Goal: Check status: Check status

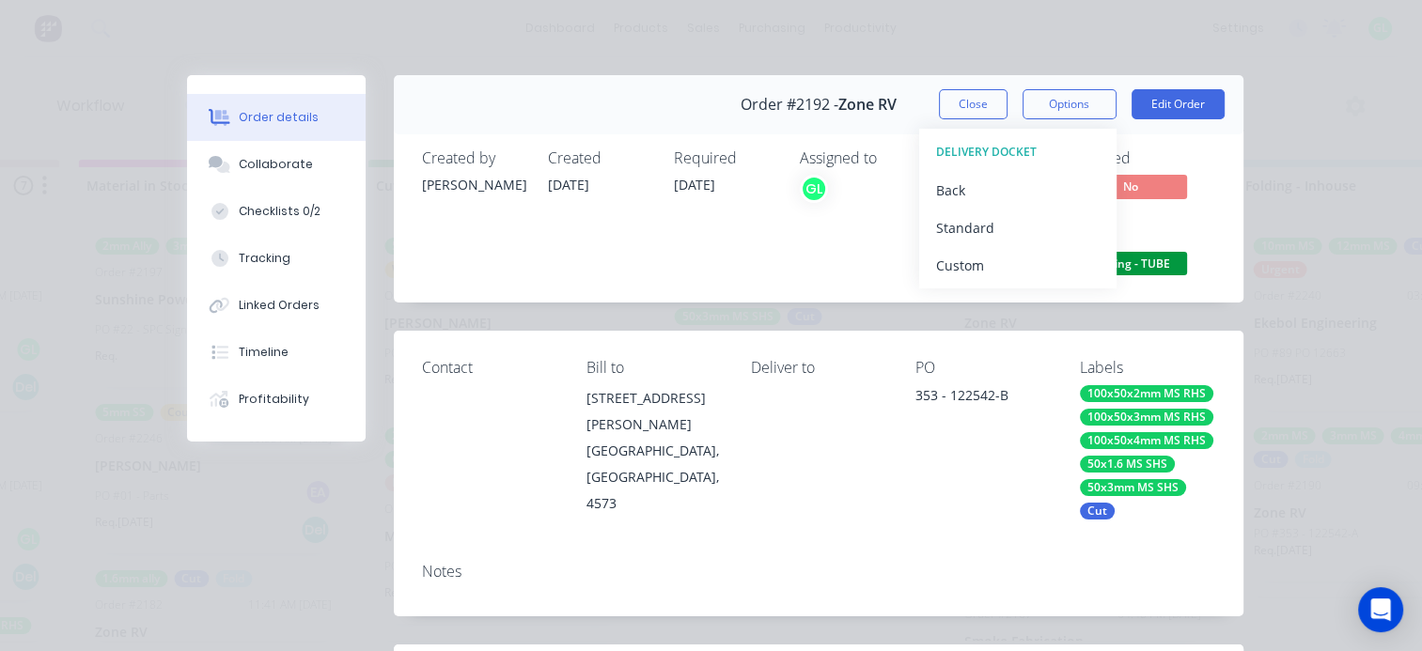
scroll to position [88, 0]
click at [960, 98] on button "Close" at bounding box center [973, 104] width 69 height 30
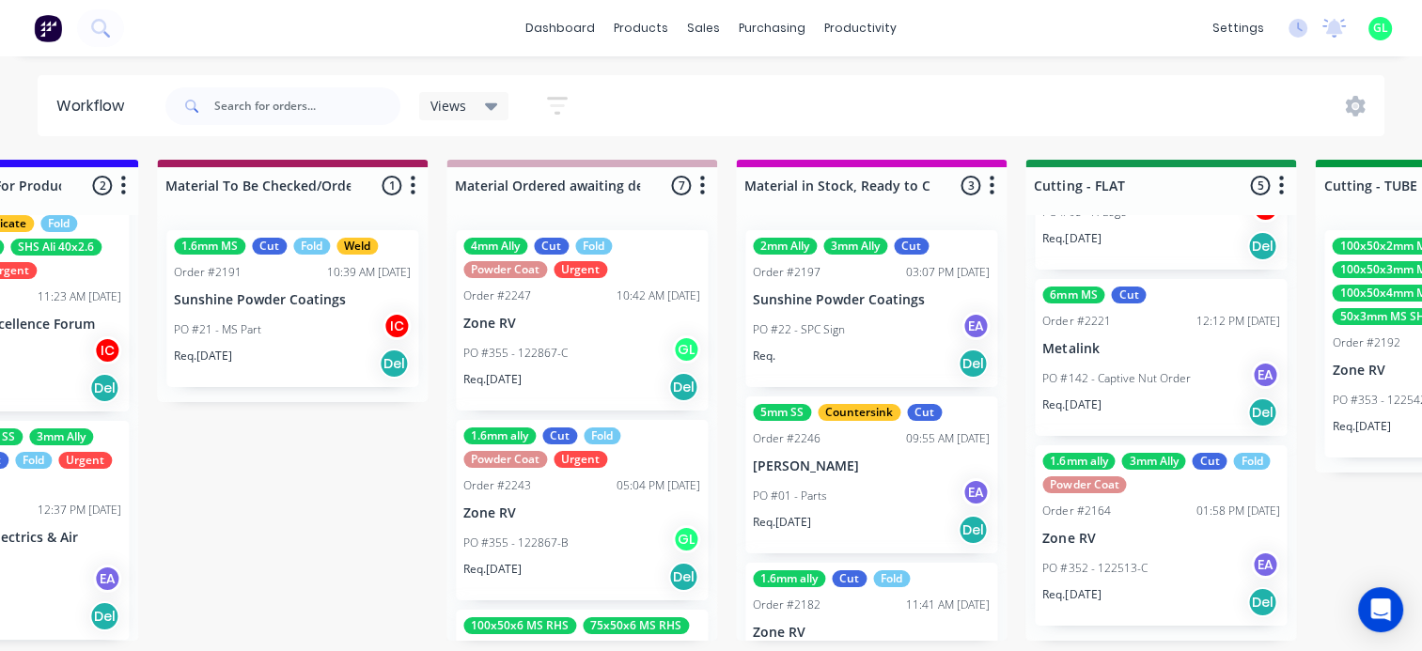
scroll to position [0, 2301]
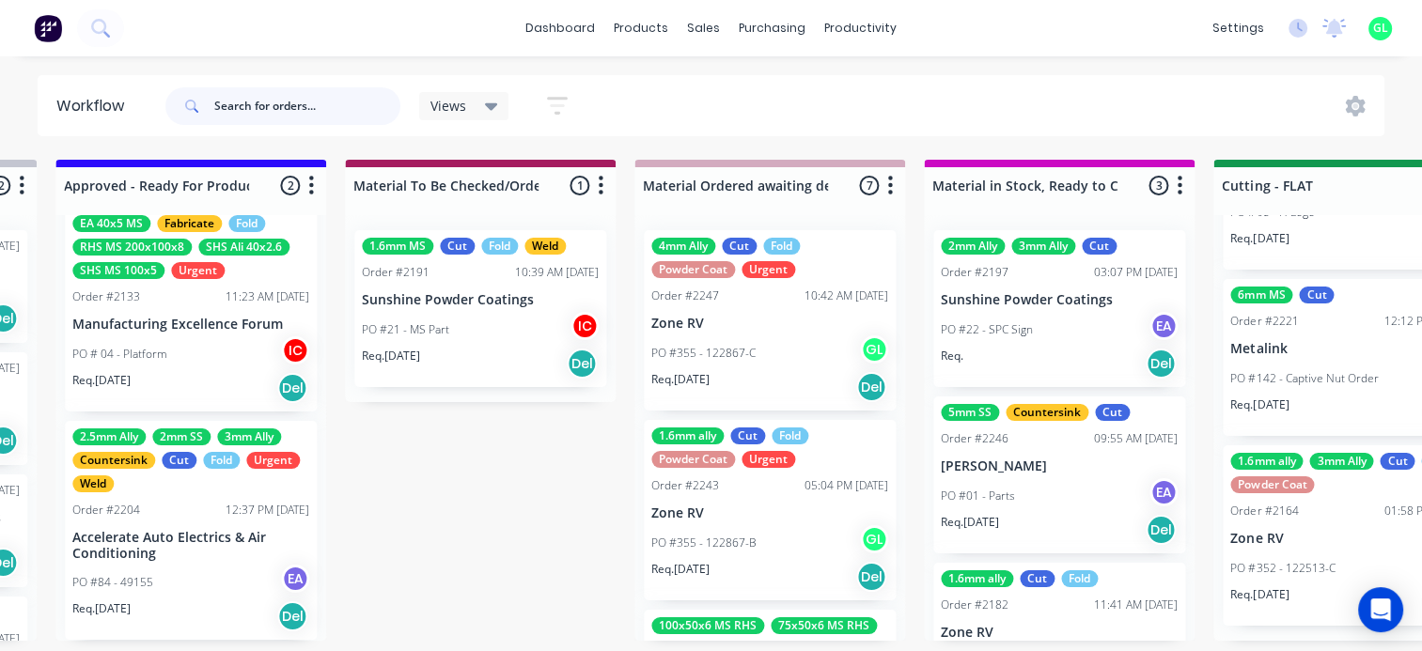
click at [297, 113] on input "text" at bounding box center [307, 106] width 186 height 38
type input "ford"
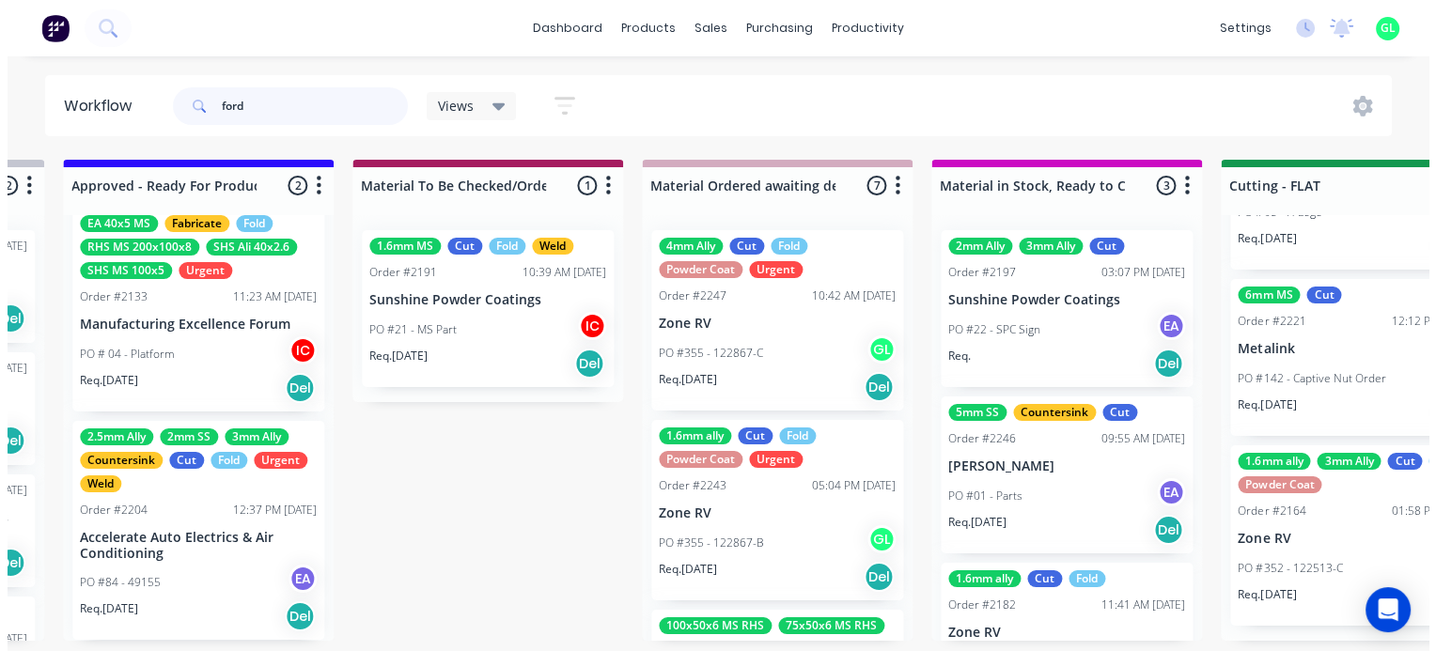
scroll to position [0, 0]
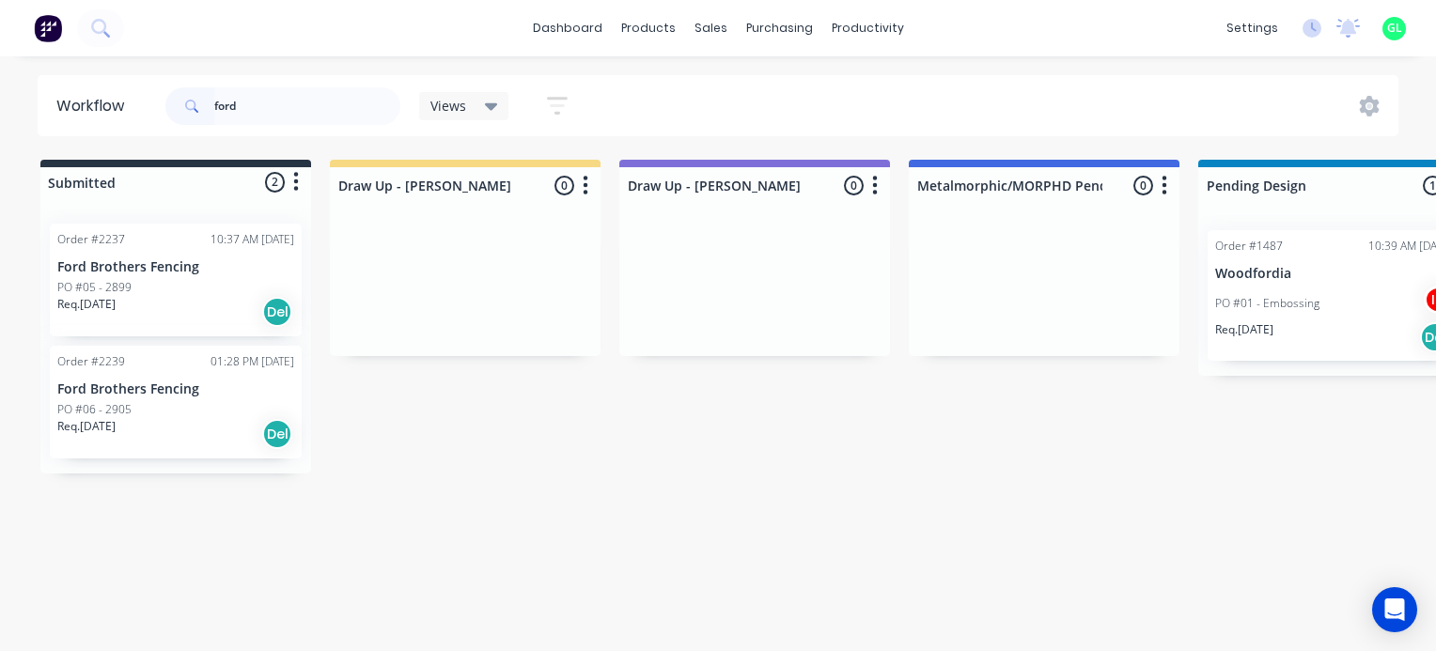
click at [144, 430] on div "Req. [DATE] Del" at bounding box center [175, 434] width 237 height 32
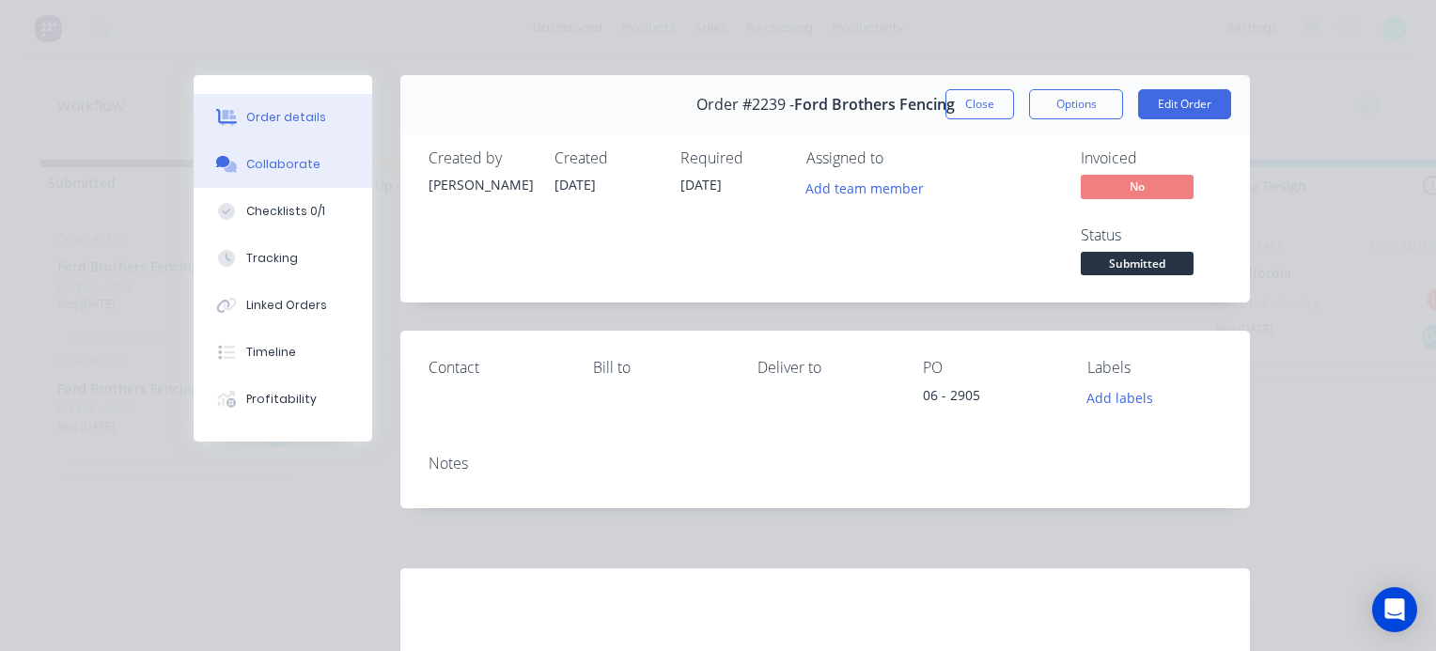
click at [274, 162] on div "Collaborate" at bounding box center [283, 164] width 74 height 17
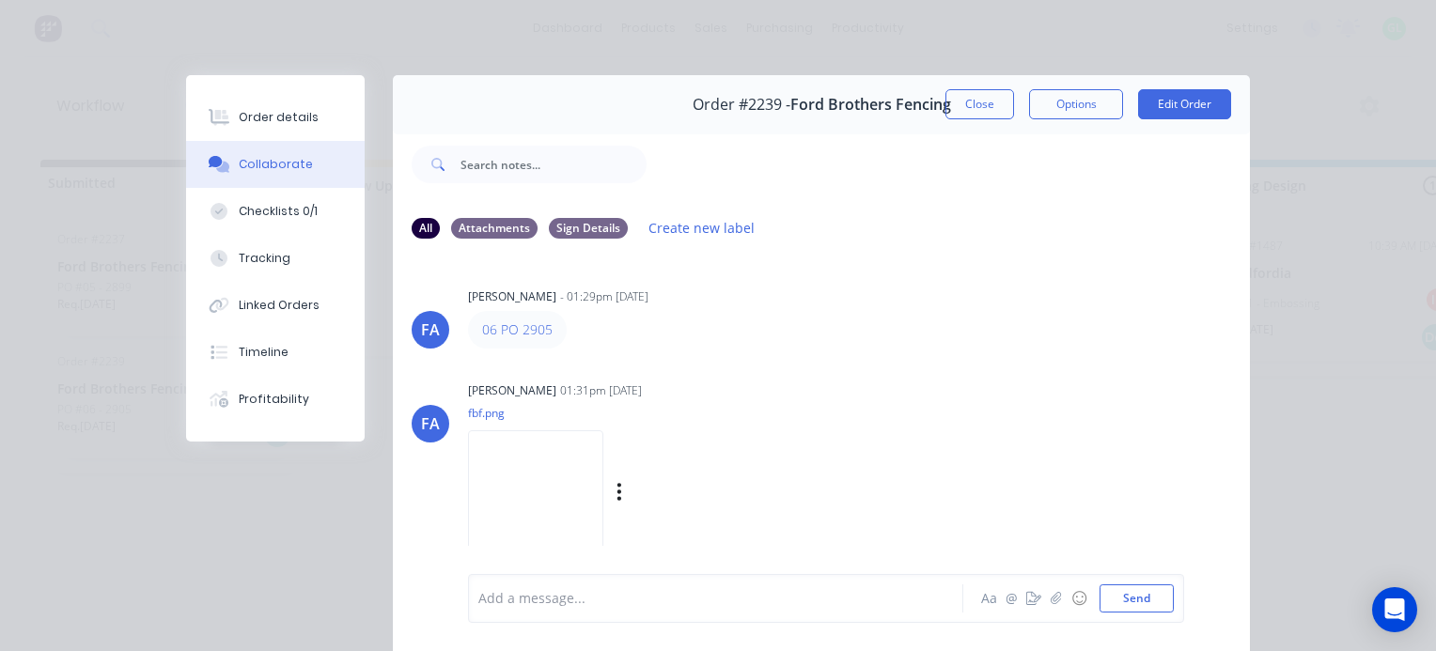
scroll to position [94, 0]
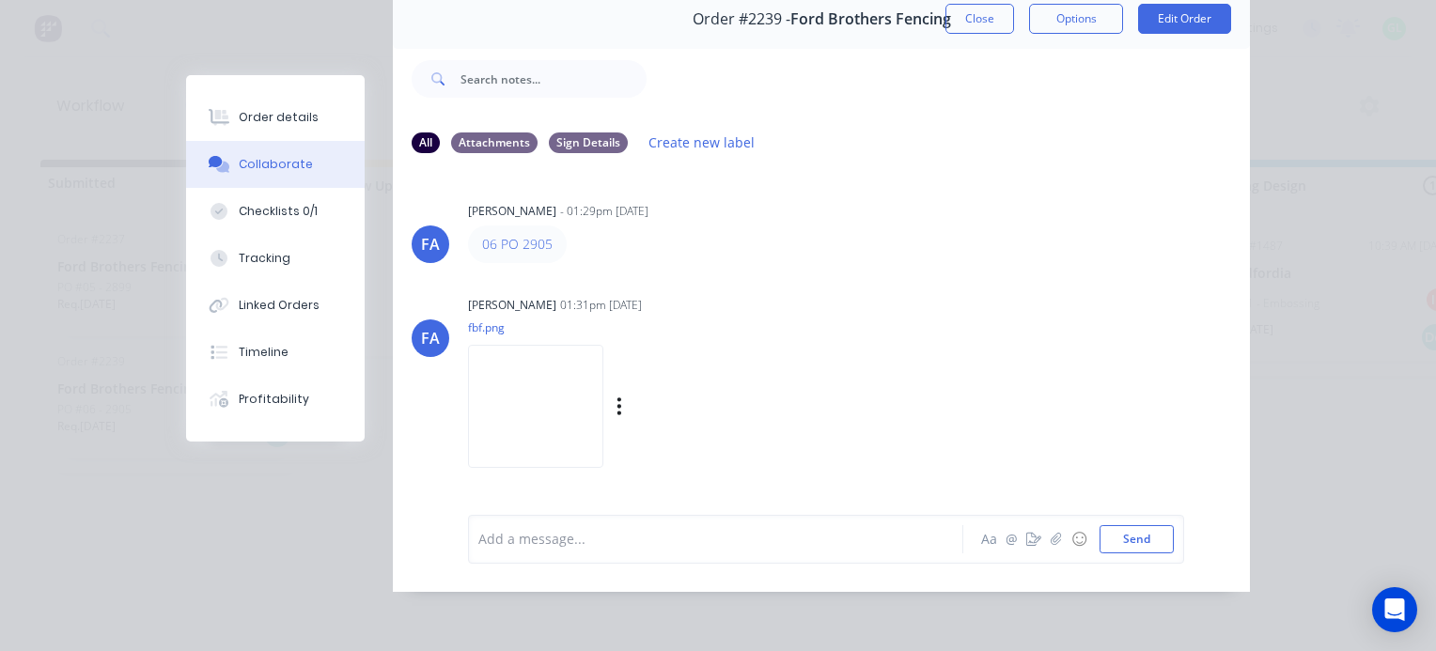
click at [589, 362] on img at bounding box center [535, 406] width 135 height 123
click at [286, 190] on button "Checklists 0/1" at bounding box center [275, 211] width 179 height 47
type textarea "x"
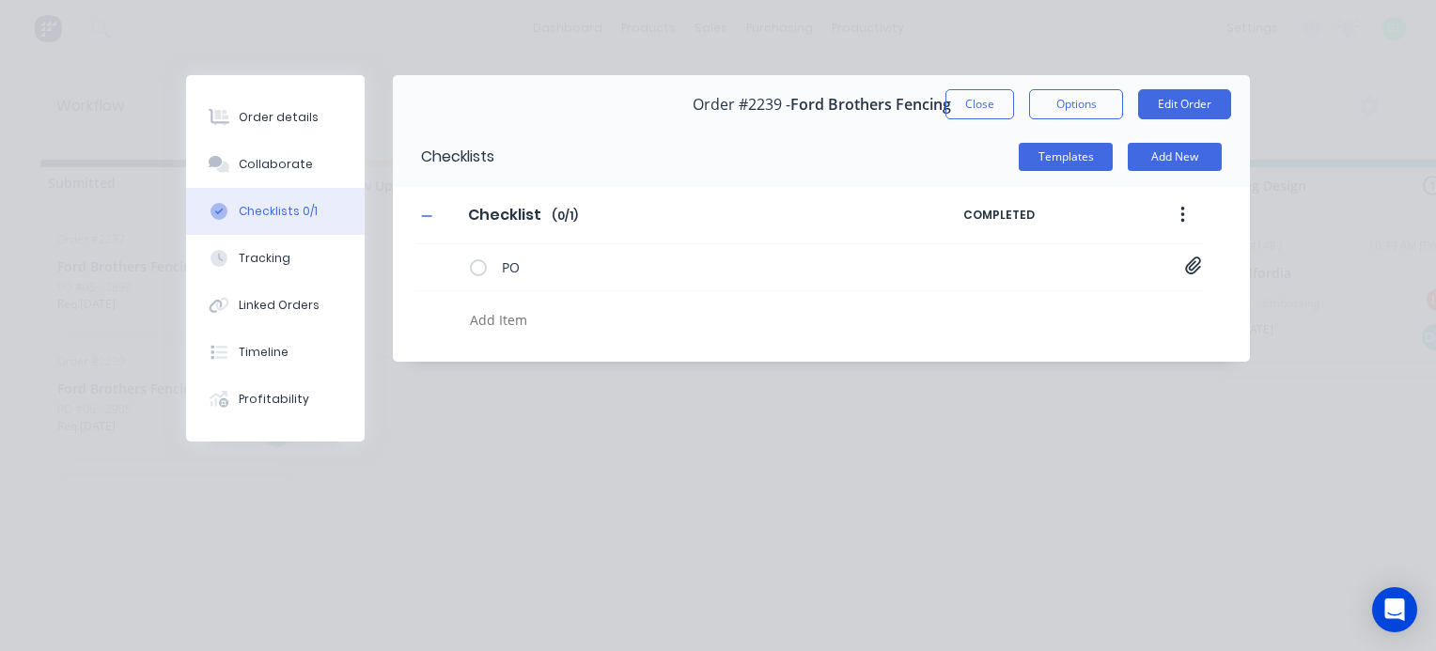
scroll to position [0, 0]
click at [282, 124] on div "Order details" at bounding box center [279, 117] width 80 height 17
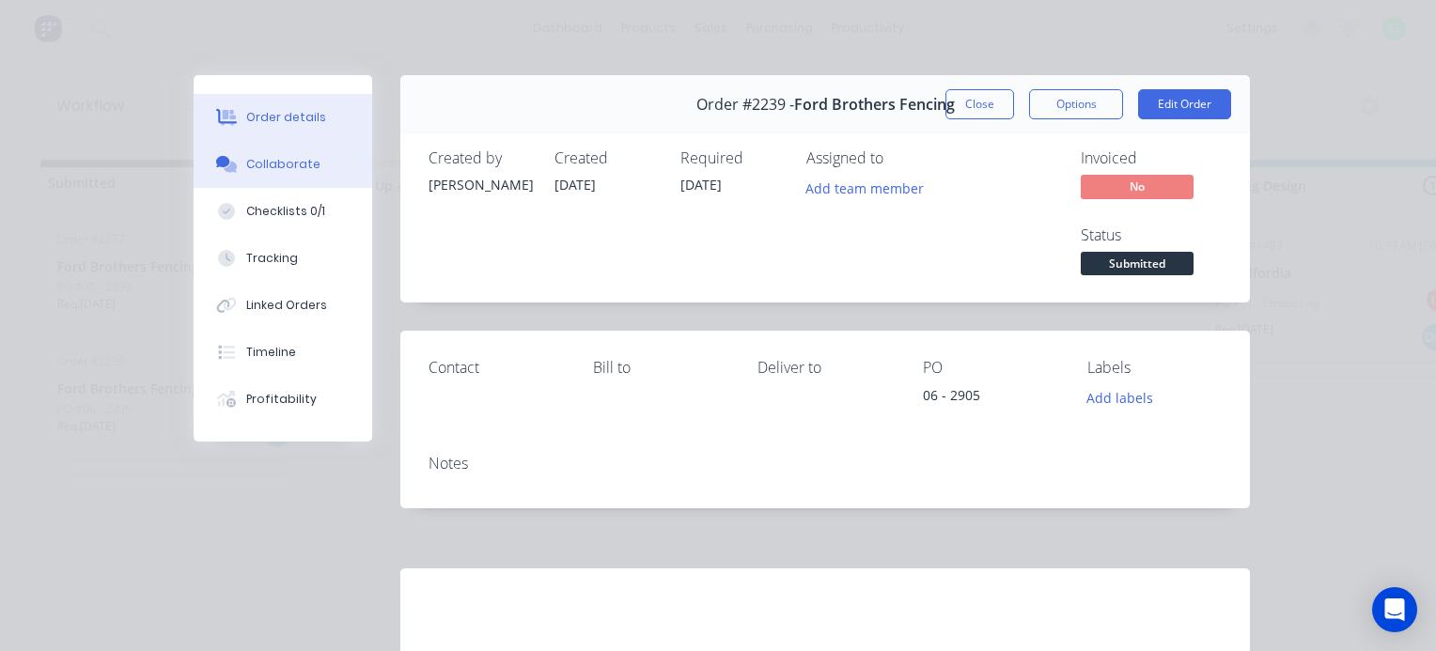
click at [285, 165] on div "Collaborate" at bounding box center [283, 164] width 74 height 17
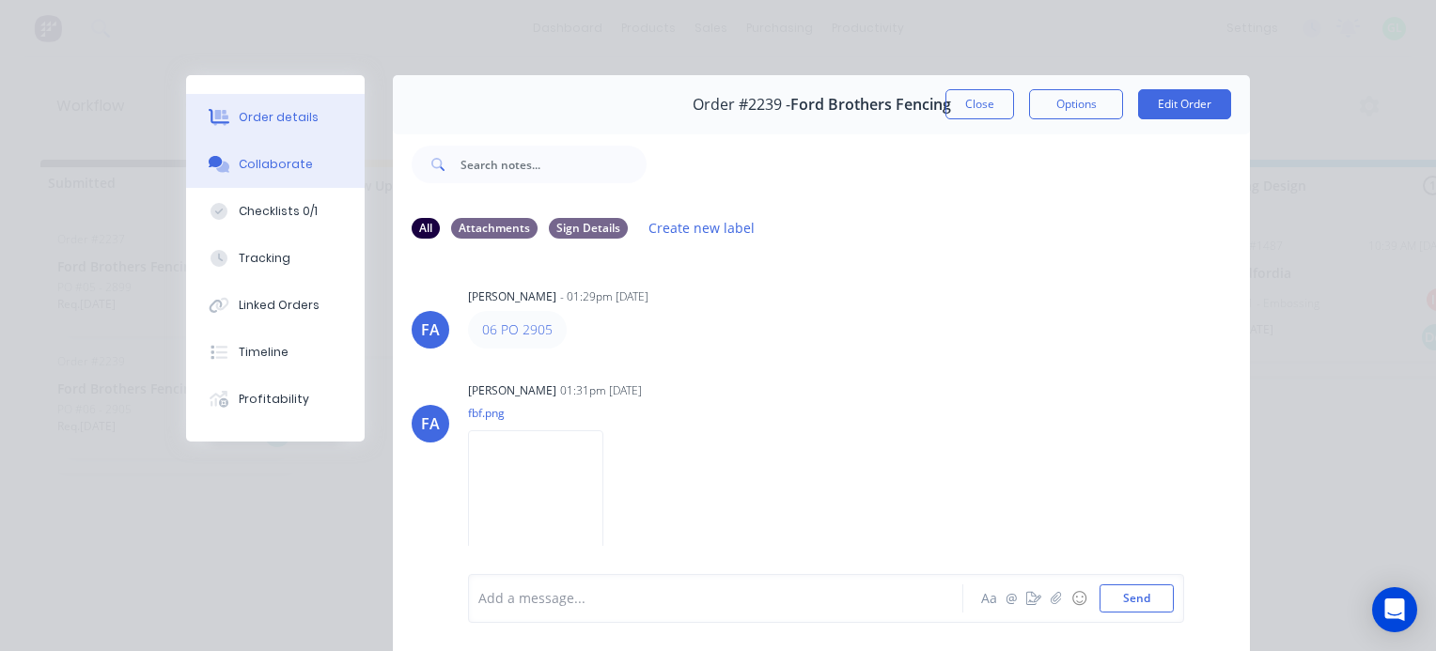
click at [312, 123] on button "Order details" at bounding box center [275, 117] width 179 height 47
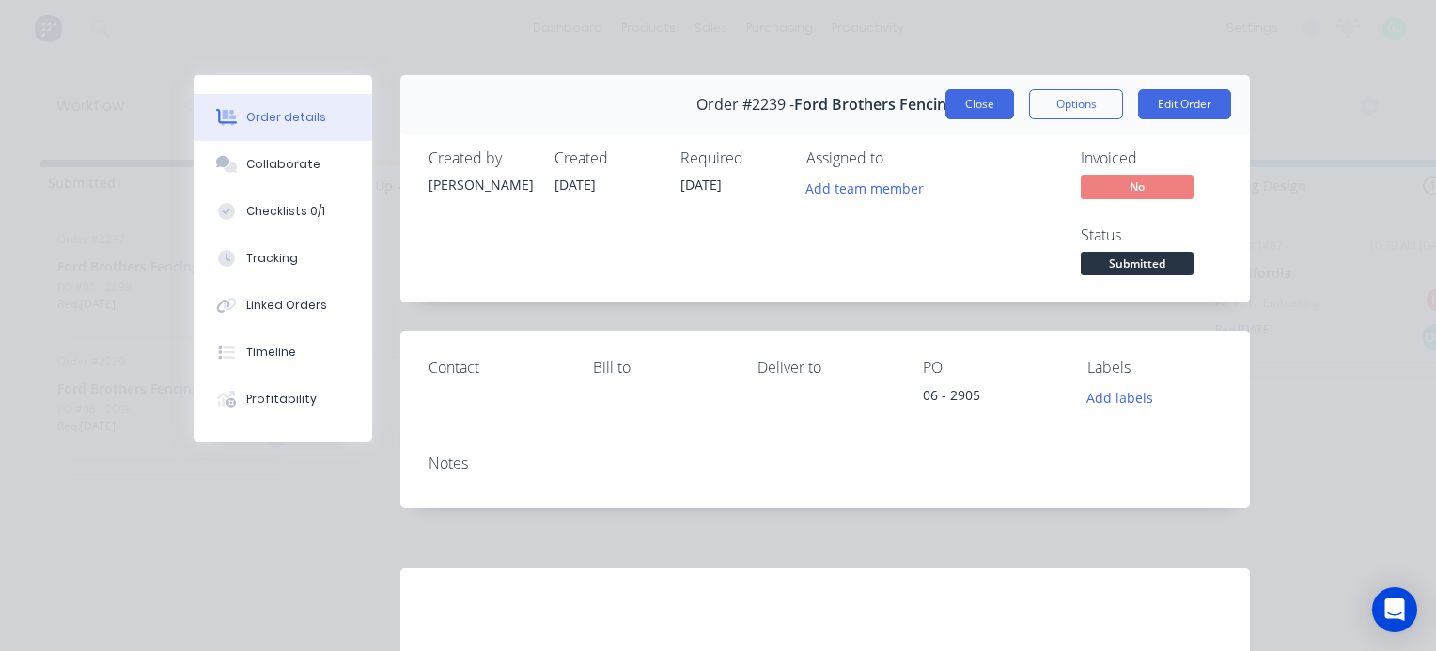
click at [965, 104] on button "Close" at bounding box center [980, 104] width 69 height 30
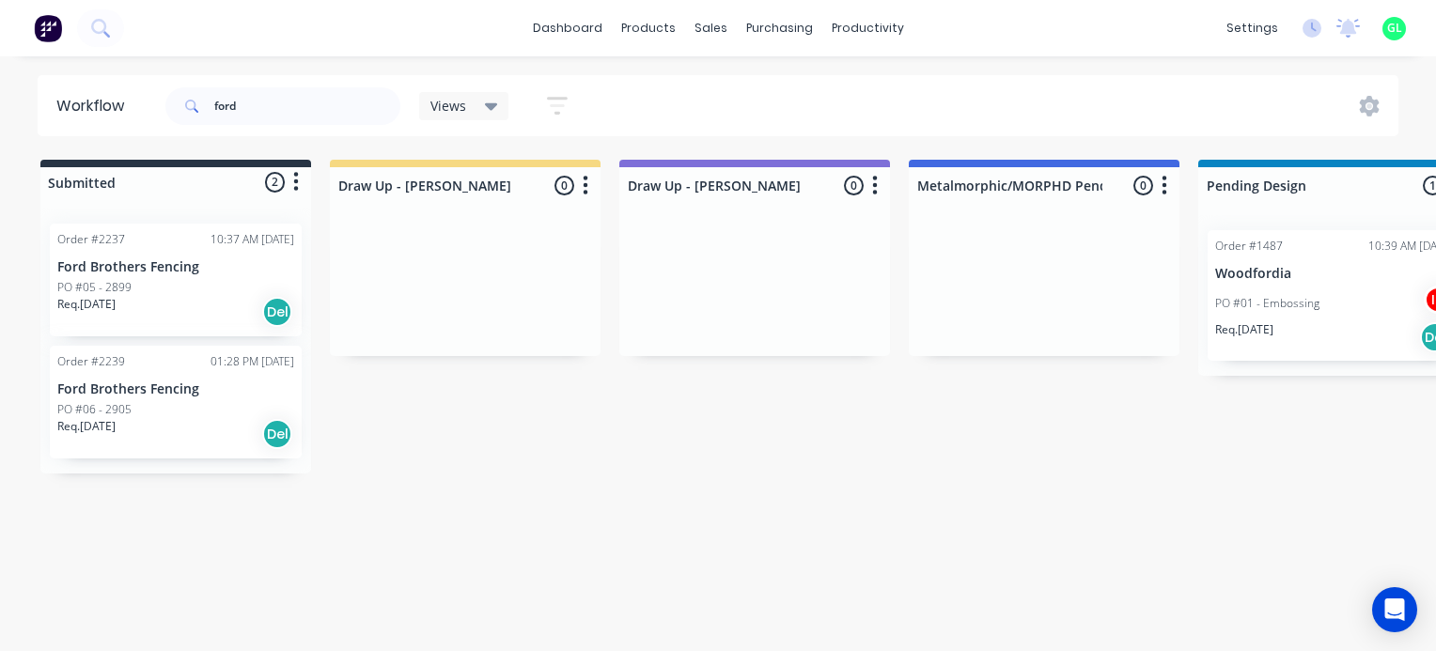
click at [135, 297] on div "Req. [DATE] Del" at bounding box center [175, 312] width 237 height 32
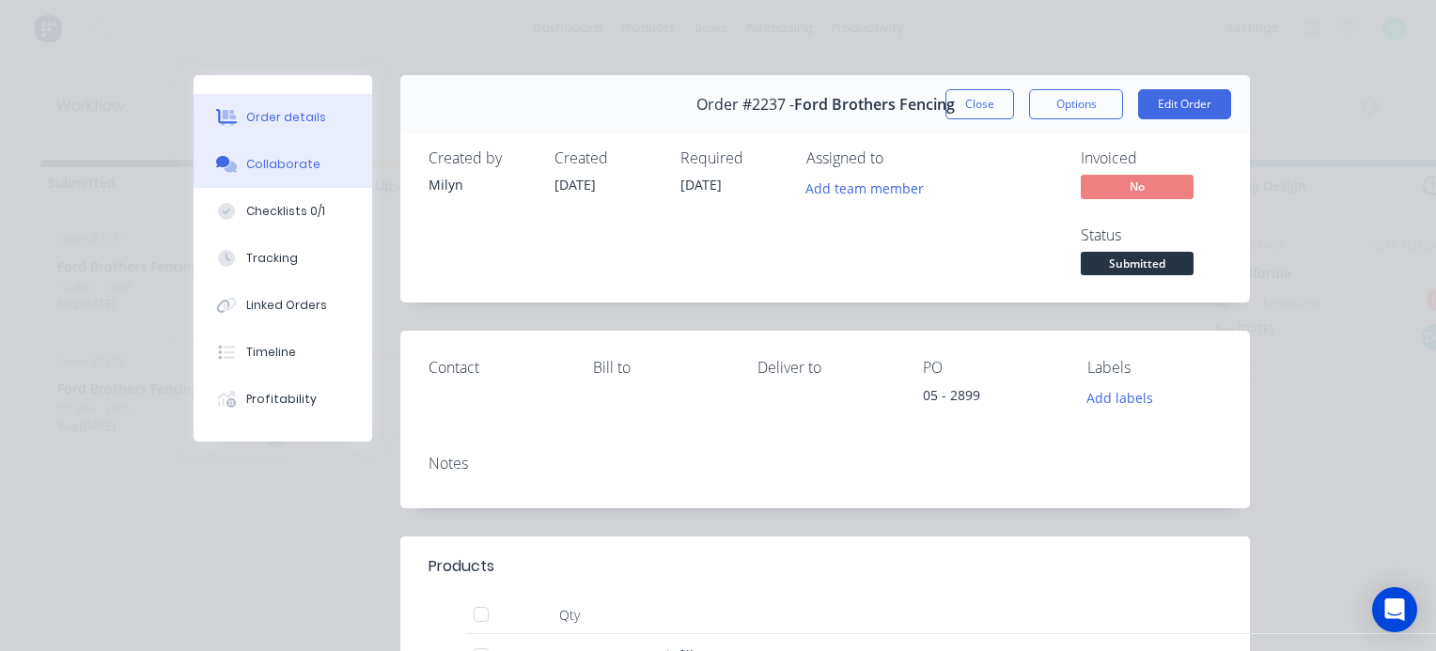
click at [293, 165] on div "Collaborate" at bounding box center [283, 164] width 74 height 17
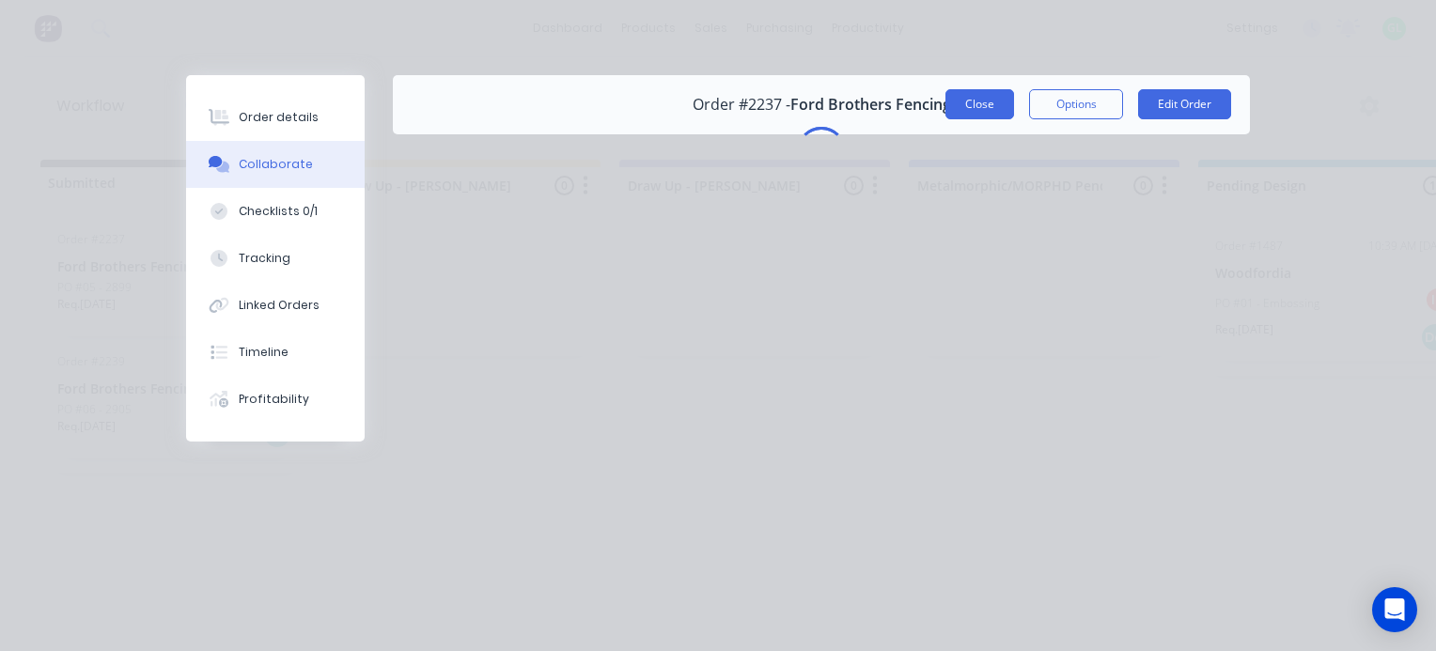
click at [984, 106] on button "Close" at bounding box center [980, 104] width 69 height 30
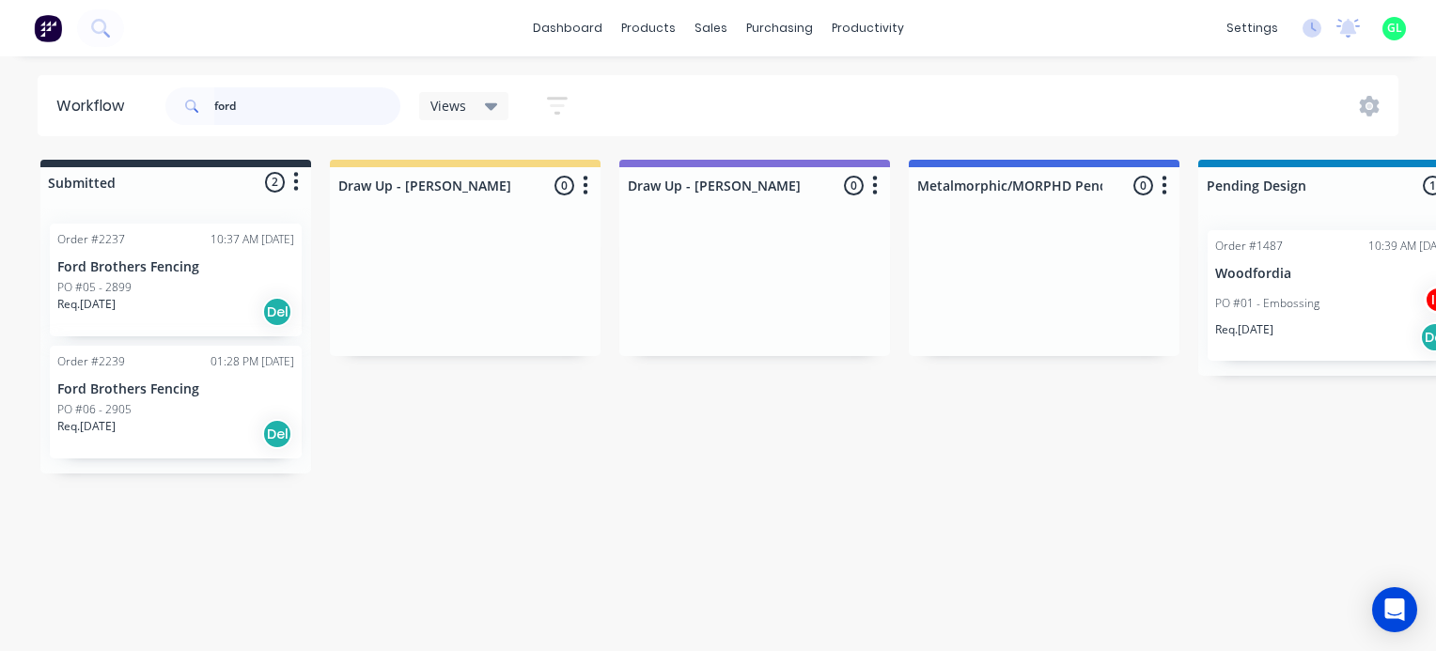
click at [236, 107] on input "ford" at bounding box center [307, 106] width 186 height 38
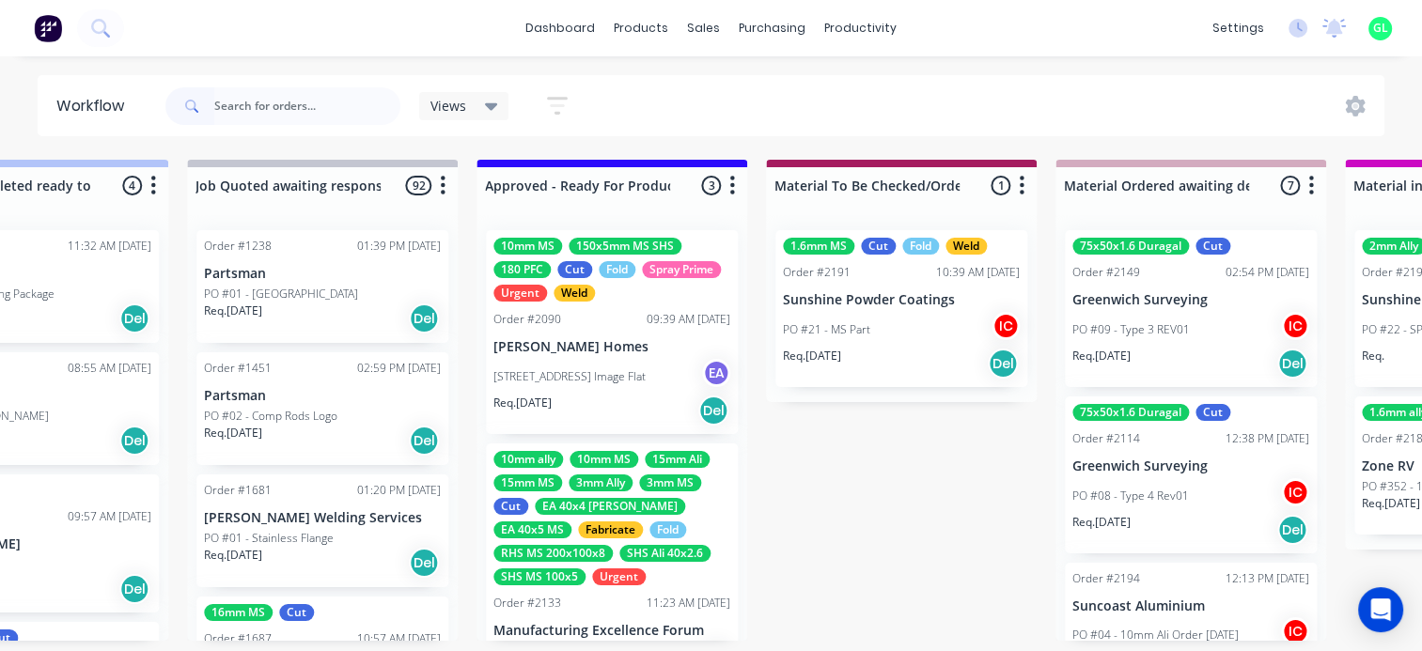
click at [585, 386] on div "[STREET_ADDRESS] Image Flat EA" at bounding box center [611, 377] width 237 height 36
